Goal: Transaction & Acquisition: Purchase product/service

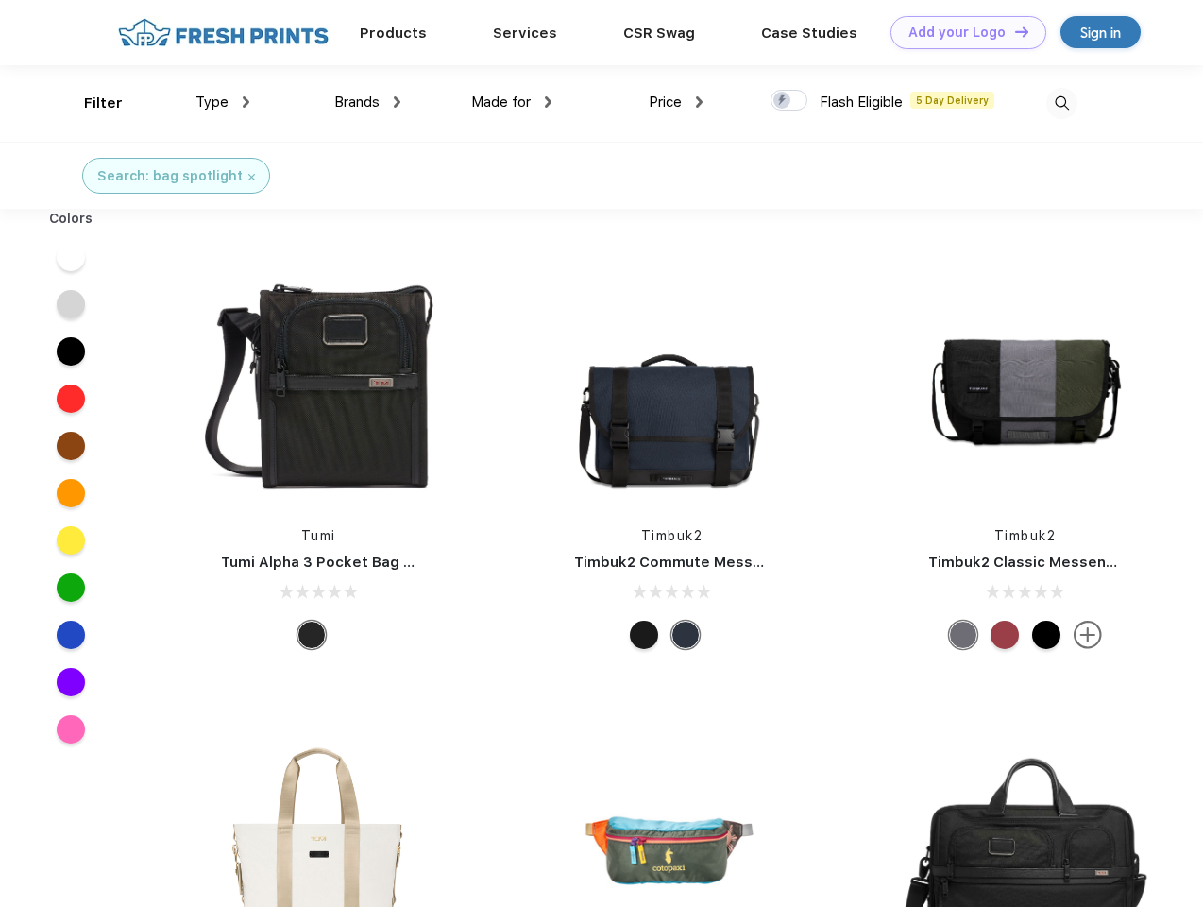
click at [962, 32] on link "Add your Logo Design Tool" at bounding box center [969, 32] width 156 height 33
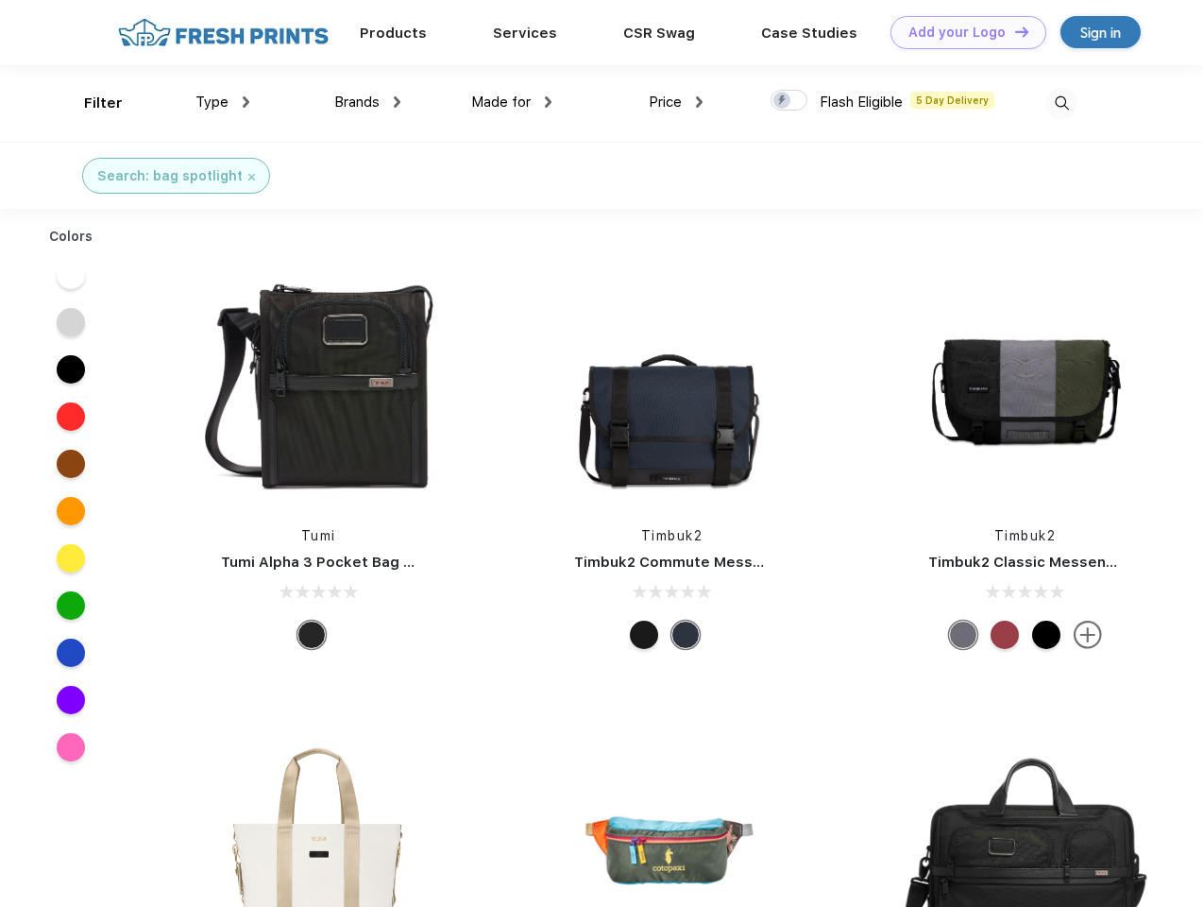
click at [0, 0] on div "Design Tool" at bounding box center [0, 0] width 0 height 0
click at [1014, 31] on link "Add your Logo Design Tool" at bounding box center [969, 32] width 156 height 33
click at [91, 103] on div "Filter" at bounding box center [103, 104] width 39 height 22
click at [223, 102] on span "Type" at bounding box center [212, 102] width 33 height 17
click at [367, 102] on span "Brands" at bounding box center [356, 102] width 45 height 17
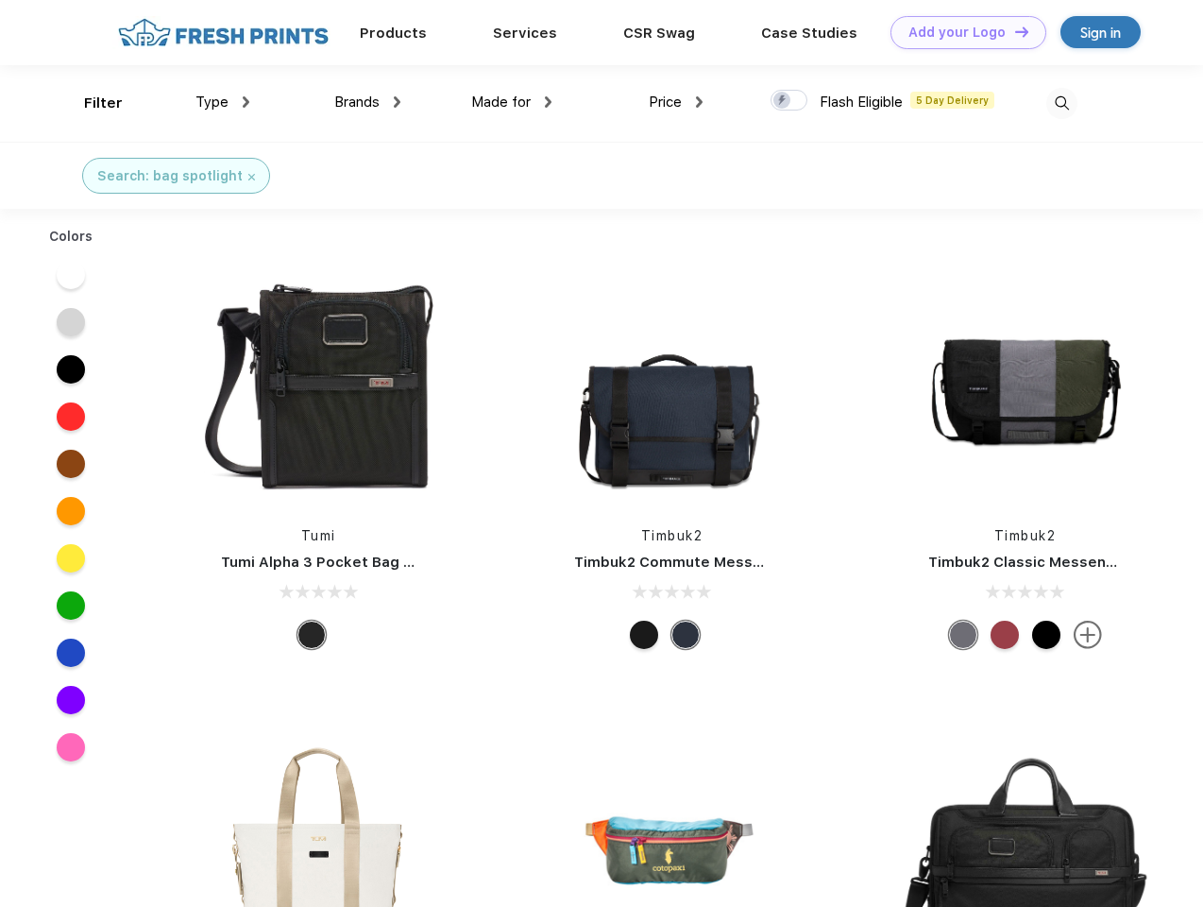
click at [512, 102] on span "Made for" at bounding box center [501, 102] width 60 height 17
click at [676, 102] on span "Price" at bounding box center [665, 102] width 33 height 17
click at [790, 101] on div at bounding box center [789, 100] width 37 height 21
click at [783, 101] on input "checkbox" at bounding box center [777, 95] width 12 height 12
click at [1062, 103] on img at bounding box center [1062, 103] width 31 height 31
